Goal: Task Accomplishment & Management: Complete application form

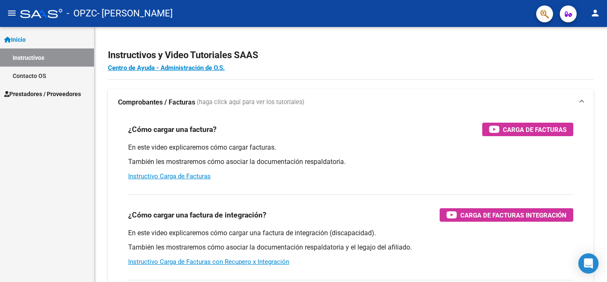
click at [19, 35] on span "Inicio" at bounding box center [15, 39] width 22 height 9
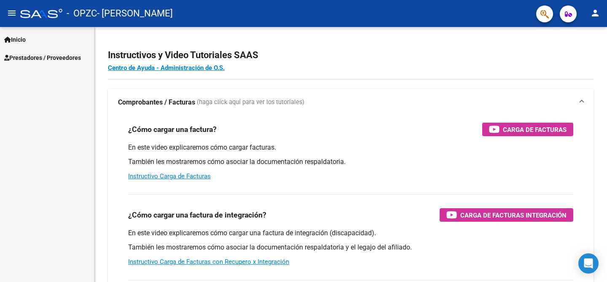
click at [50, 58] on span "Prestadores / Proveedores" at bounding box center [42, 57] width 77 height 9
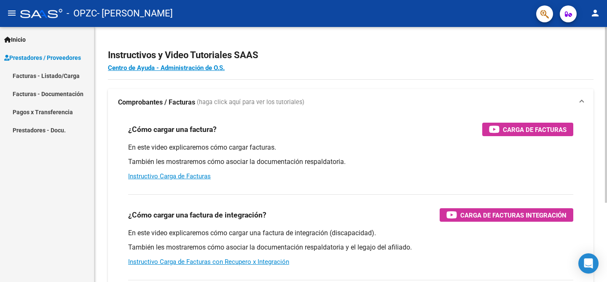
click at [206, 144] on p "En este video explicaremos cómo cargar facturas." at bounding box center [350, 147] width 445 height 9
click at [42, 56] on span "Prestadores / Proveedores" at bounding box center [42, 57] width 77 height 9
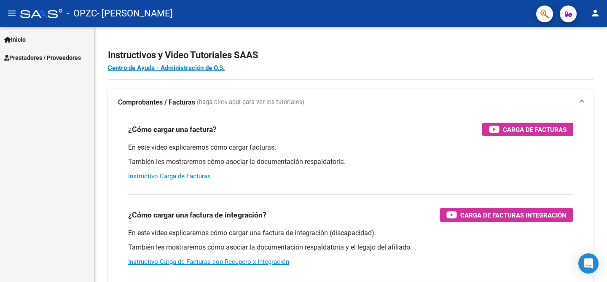
click at [37, 57] on span "Prestadores / Proveedores" at bounding box center [42, 57] width 77 height 9
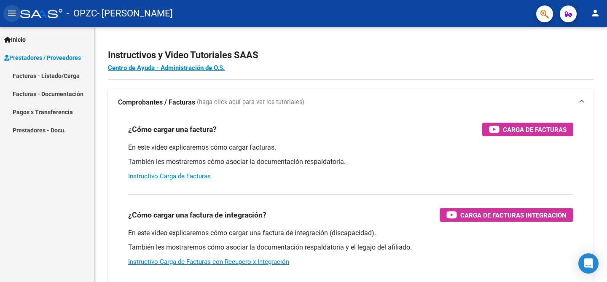
click at [12, 11] on mat-icon "menu" at bounding box center [12, 13] width 10 height 10
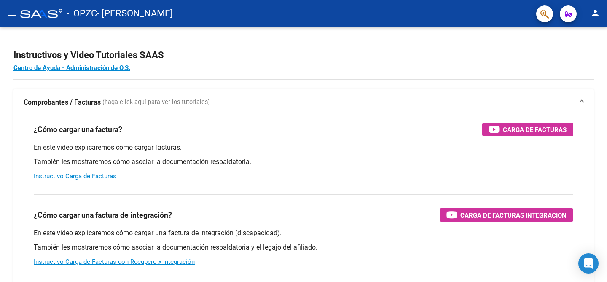
click at [12, 12] on mat-icon "menu" at bounding box center [12, 13] width 10 height 10
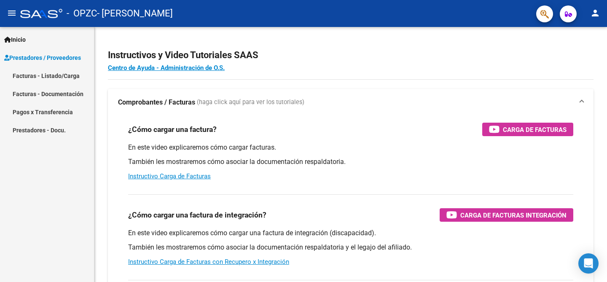
click at [33, 87] on link "Facturas - Documentación" at bounding box center [47, 94] width 94 height 18
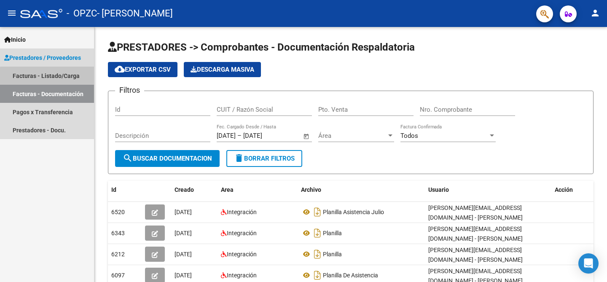
click at [58, 77] on link "Facturas - Listado/Carga" at bounding box center [47, 76] width 94 height 18
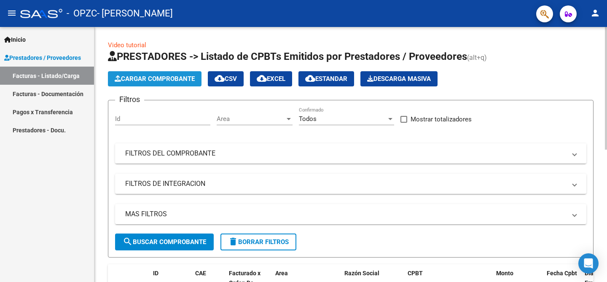
click at [171, 78] on span "Cargar Comprobante" at bounding box center [155, 79] width 80 height 8
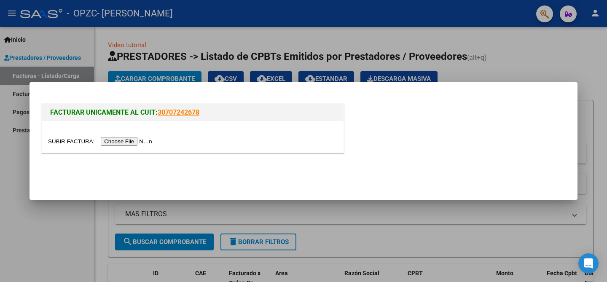
click at [129, 145] on input "file" at bounding box center [101, 141] width 107 height 9
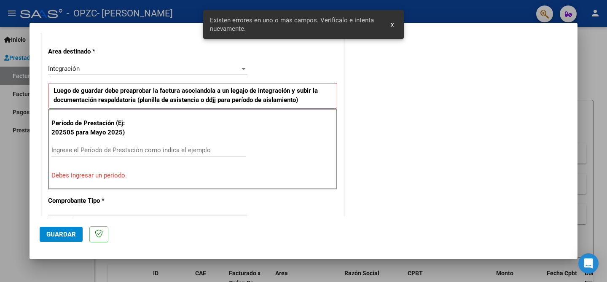
scroll to position [185, 0]
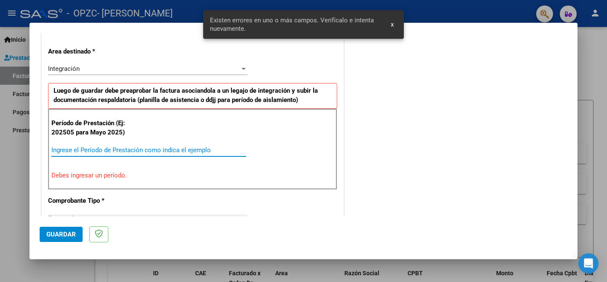
click at [83, 149] on input "Ingrese el Período de Prestación como indica el ejemplo" at bounding box center [148, 150] width 195 height 8
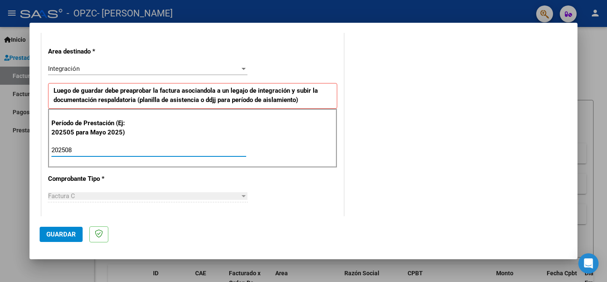
type input "202508"
click at [62, 232] on span "Guardar" at bounding box center [61, 235] width 30 height 8
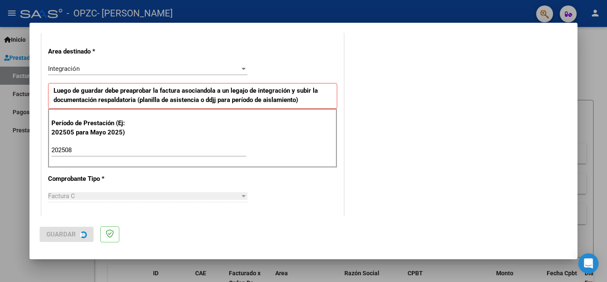
scroll to position [0, 0]
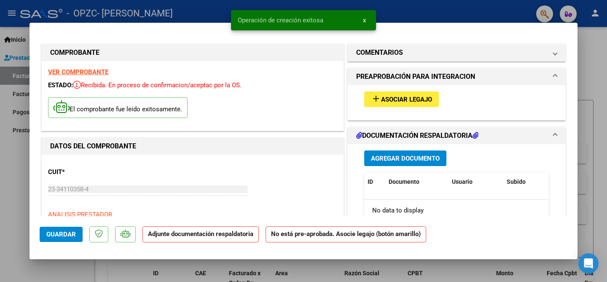
click at [411, 158] on span "Agregar Documento" at bounding box center [405, 159] width 69 height 8
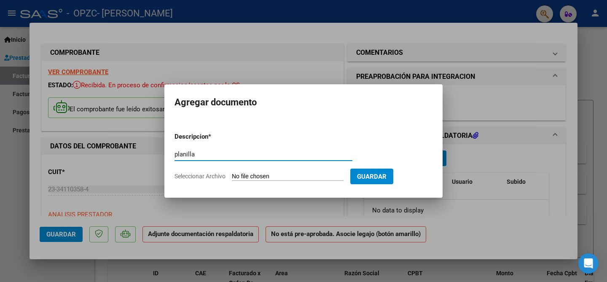
type input "planilla"
drag, startPoint x: 398, startPoint y: 176, endPoint x: 284, endPoint y: 189, distance: 114.3
click at [284, 189] on mat-dialog-container "Agregar documento Descripcion * planilla Escriba aquí una descripcion Seleccion…" at bounding box center [303, 140] width 278 height 113
click at [269, 174] on input "Seleccionar Archivo" at bounding box center [288, 177] width 112 height 8
type input "C:\fakepath\CamScanner [DATE] 21.40.pdf"
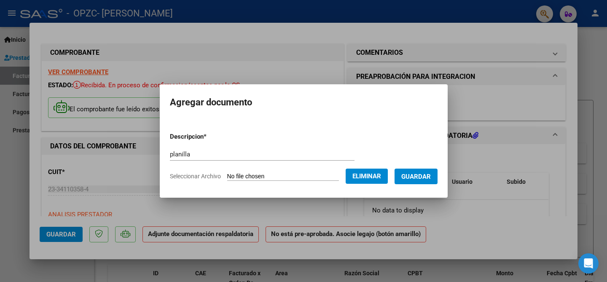
click at [416, 177] on span "Guardar" at bounding box center [417, 177] width 30 height 8
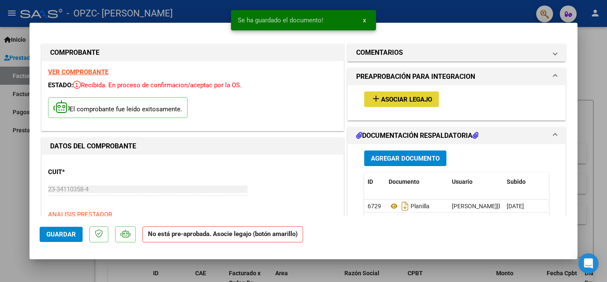
click at [404, 98] on span "Asociar Legajo" at bounding box center [406, 100] width 51 height 8
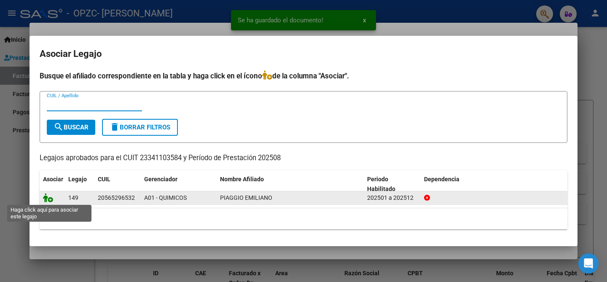
click at [49, 199] on icon at bounding box center [48, 197] width 10 height 9
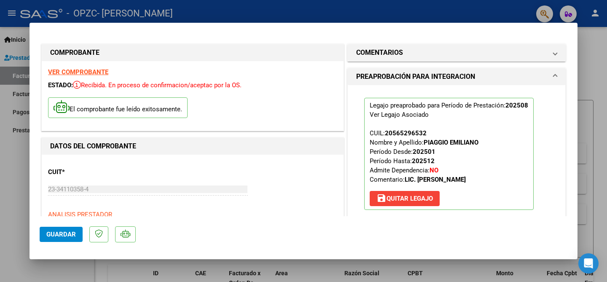
click at [63, 237] on span "Guardar" at bounding box center [61, 235] width 30 height 8
click at [57, 239] on button "Guardar" at bounding box center [61, 234] width 43 height 15
